Goal: Task Accomplishment & Management: Manage account settings

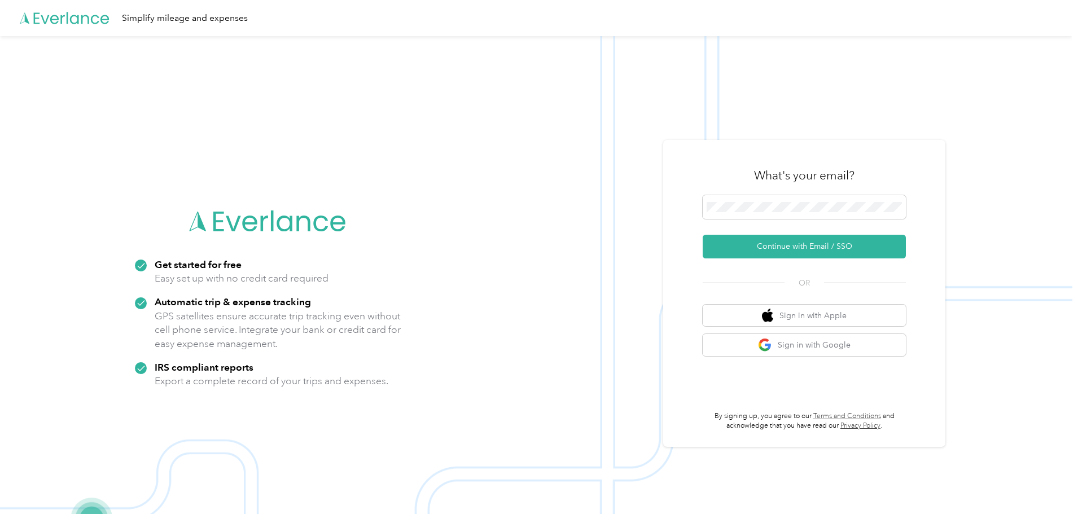
click at [785, 242] on button "Continue with Email / SSO" at bounding box center [804, 247] width 203 height 24
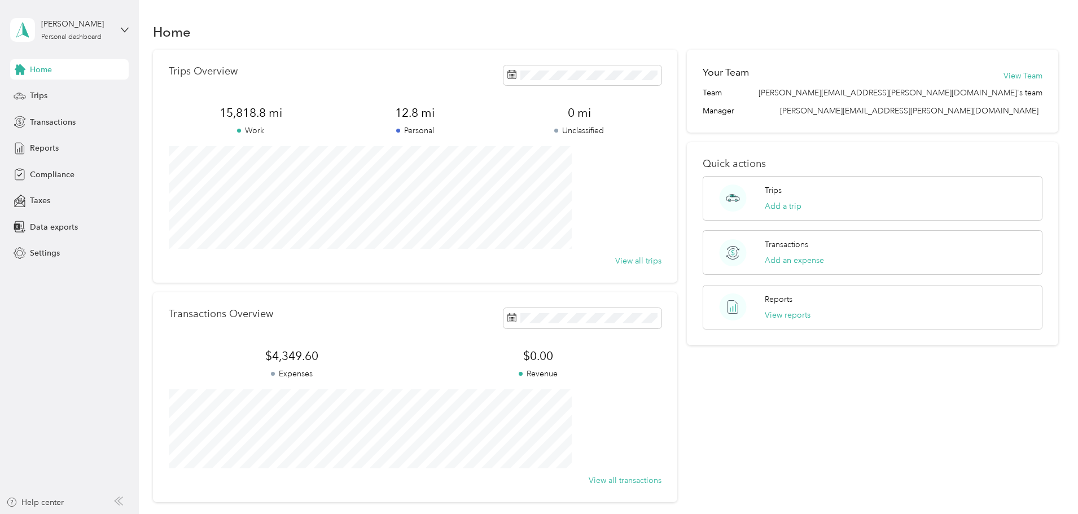
click at [36, 149] on span "Reports" at bounding box center [44, 148] width 29 height 12
